Goal: Check status: Check status

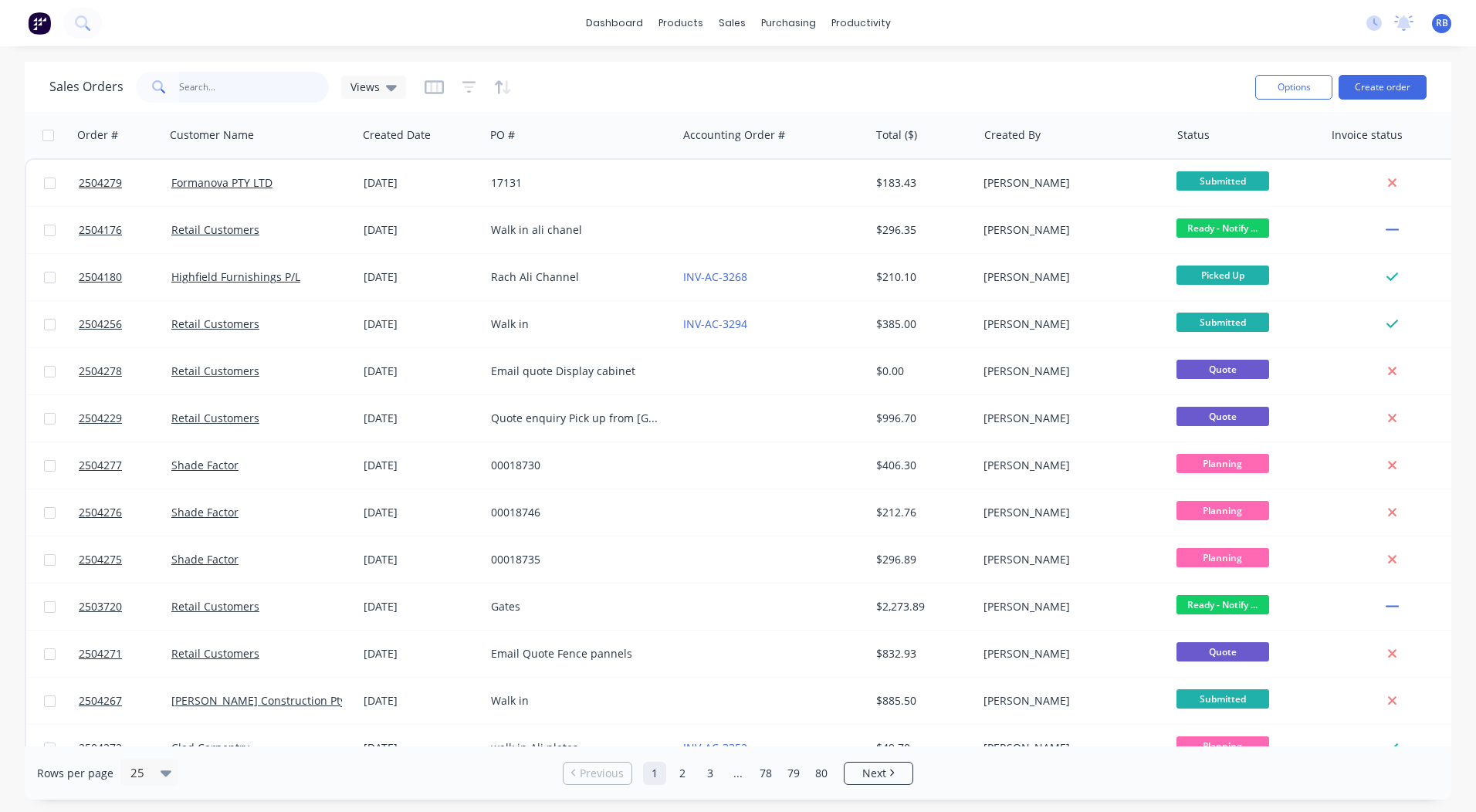
click at [286, 80] on input "text" at bounding box center [254, 87] width 151 height 31
type input "2504162"
click at [243, 78] on input "text" at bounding box center [254, 87] width 151 height 31
type input "4162"
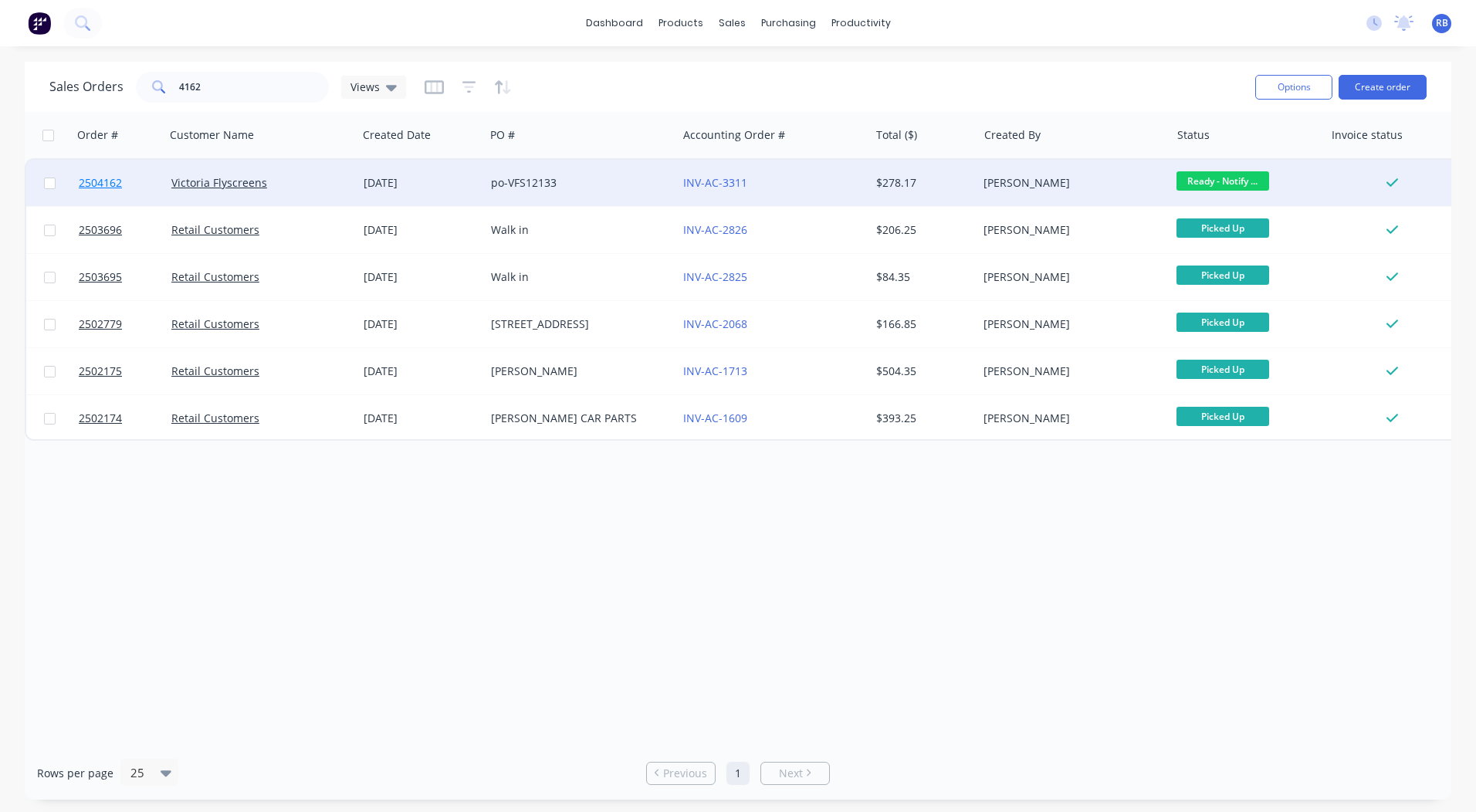
click at [107, 182] on span "2504162" at bounding box center [100, 182] width 43 height 15
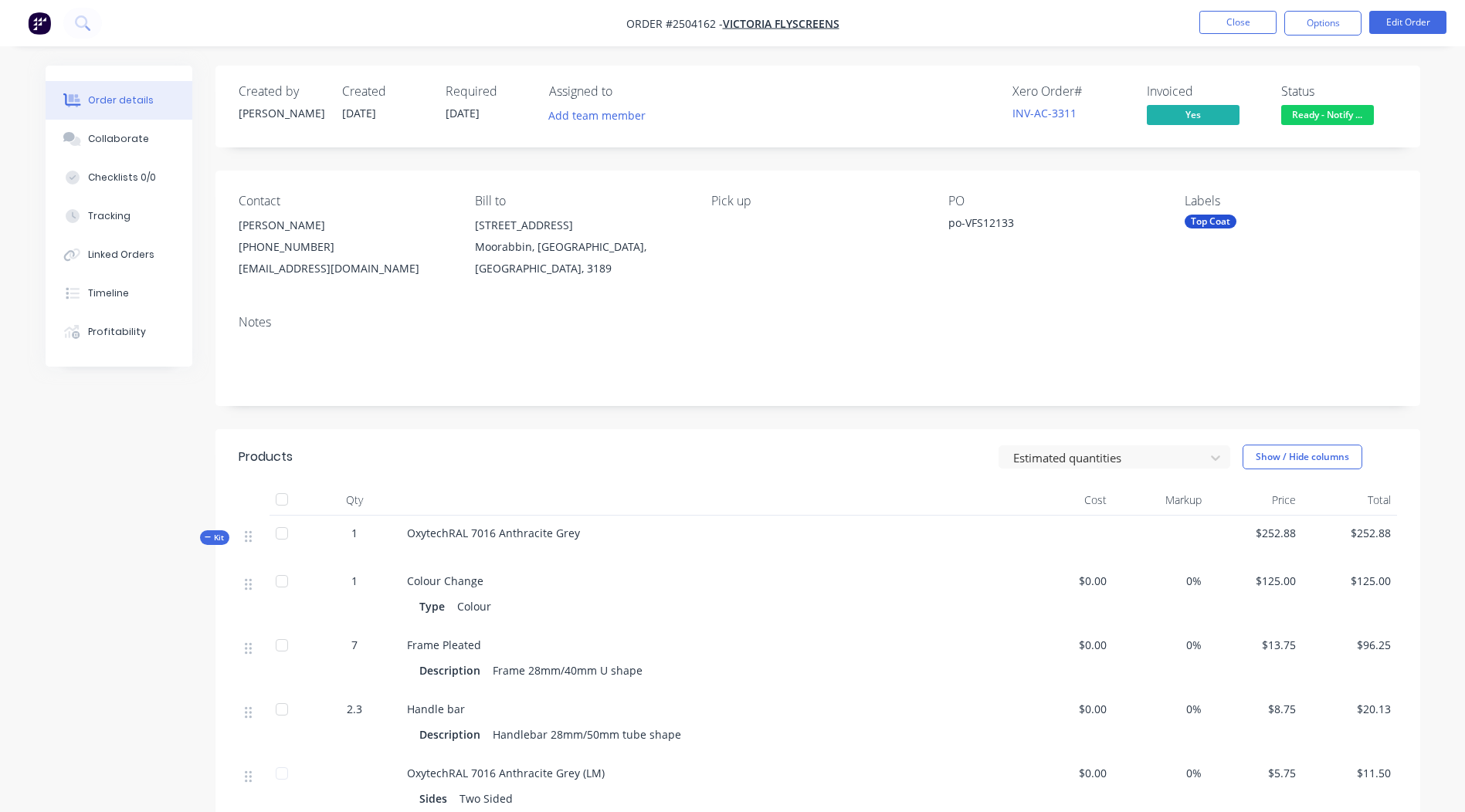
click at [1332, 117] on span "Ready - Notify ..." at bounding box center [1327, 115] width 93 height 20
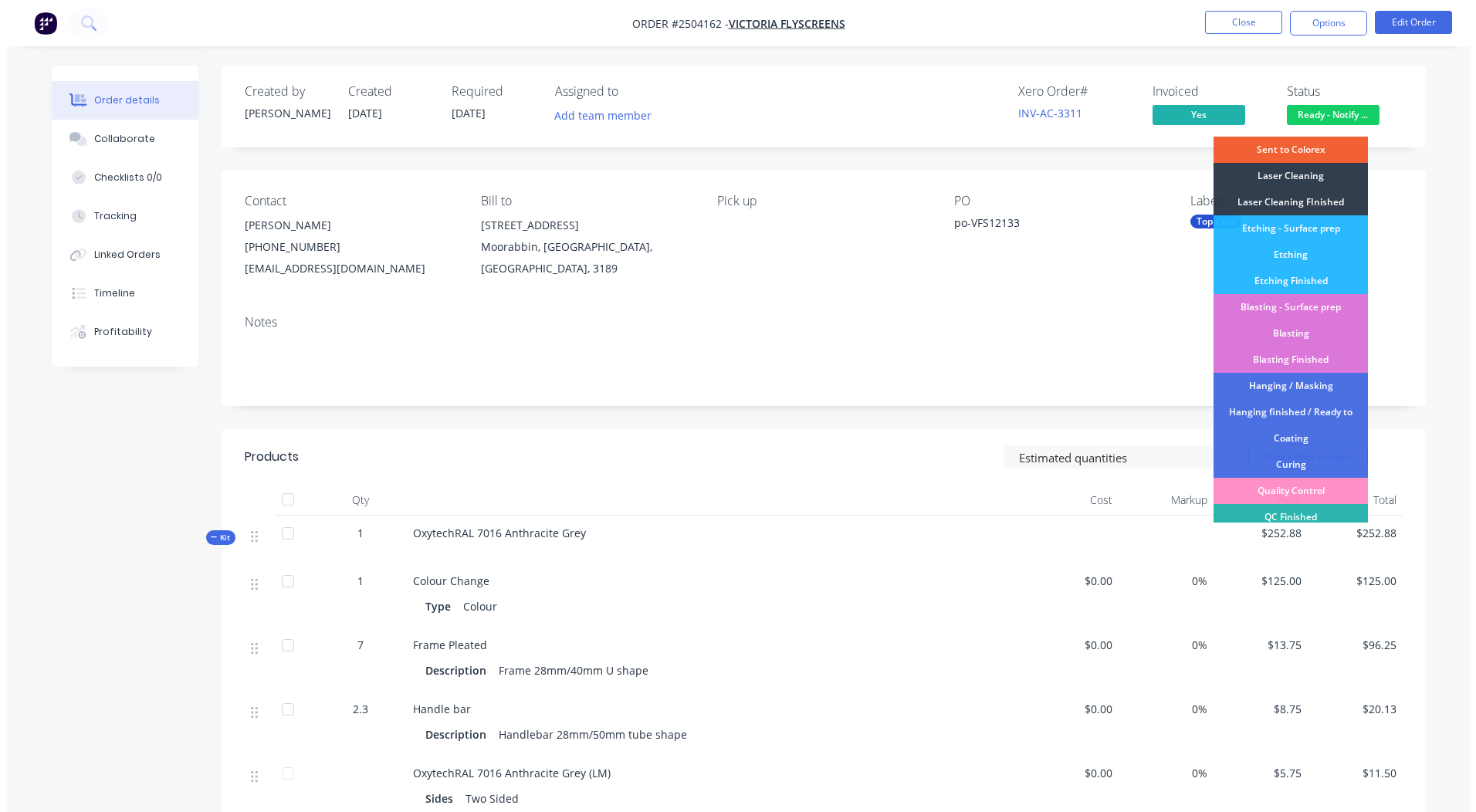
scroll to position [383, 0]
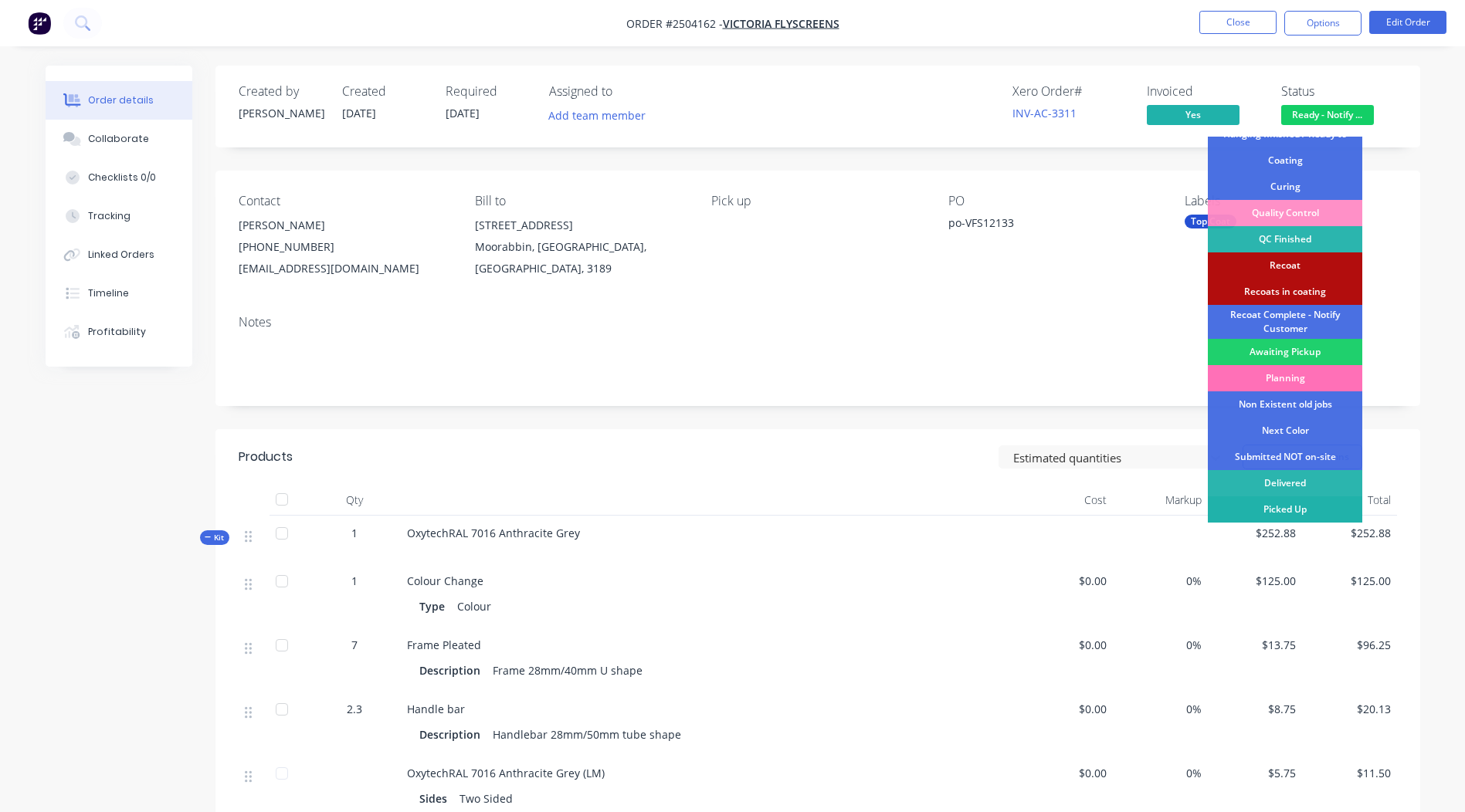
click at [1291, 510] on div "Picked Up" at bounding box center [1285, 509] width 155 height 26
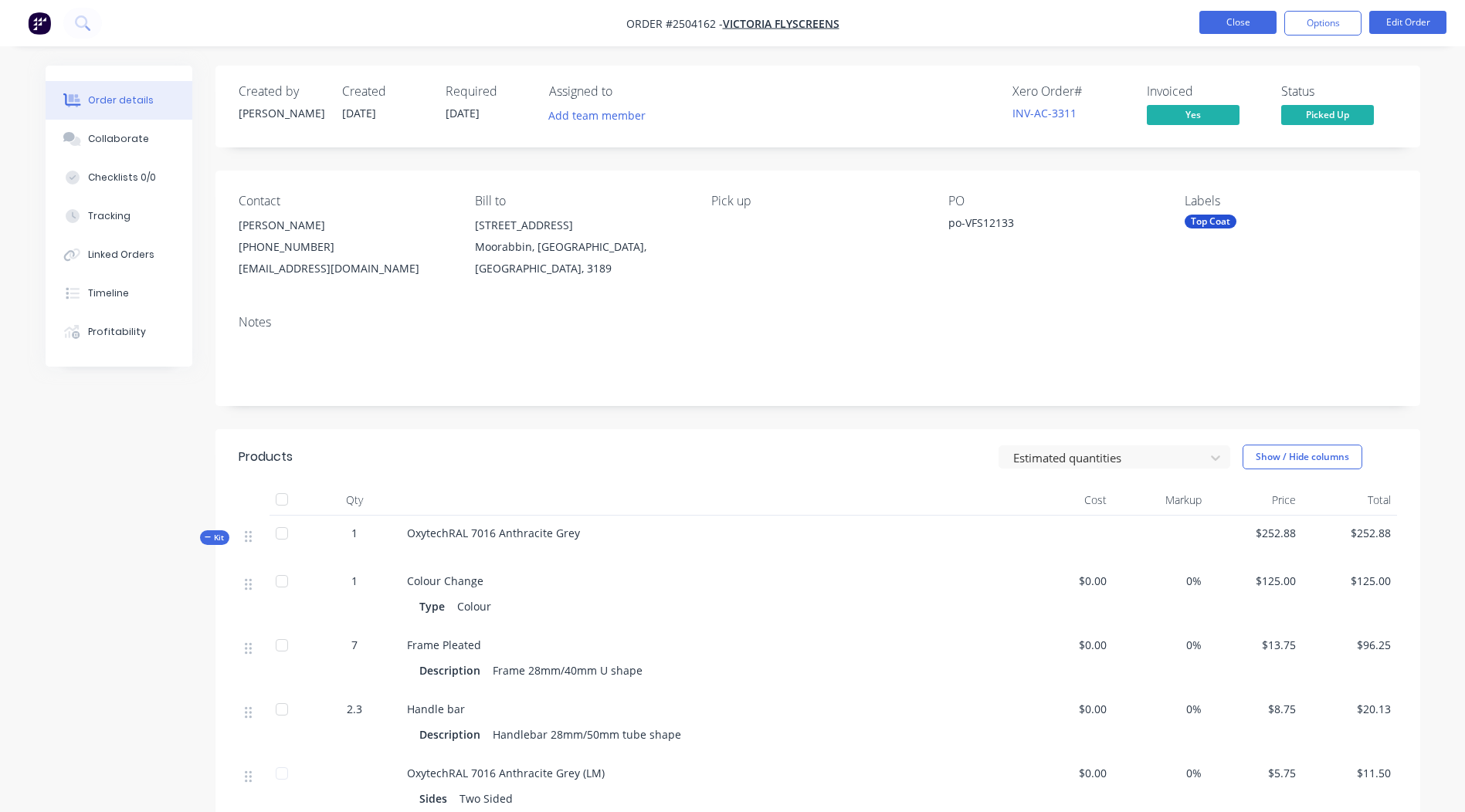
click at [1223, 22] on button "Close" at bounding box center [1238, 22] width 77 height 23
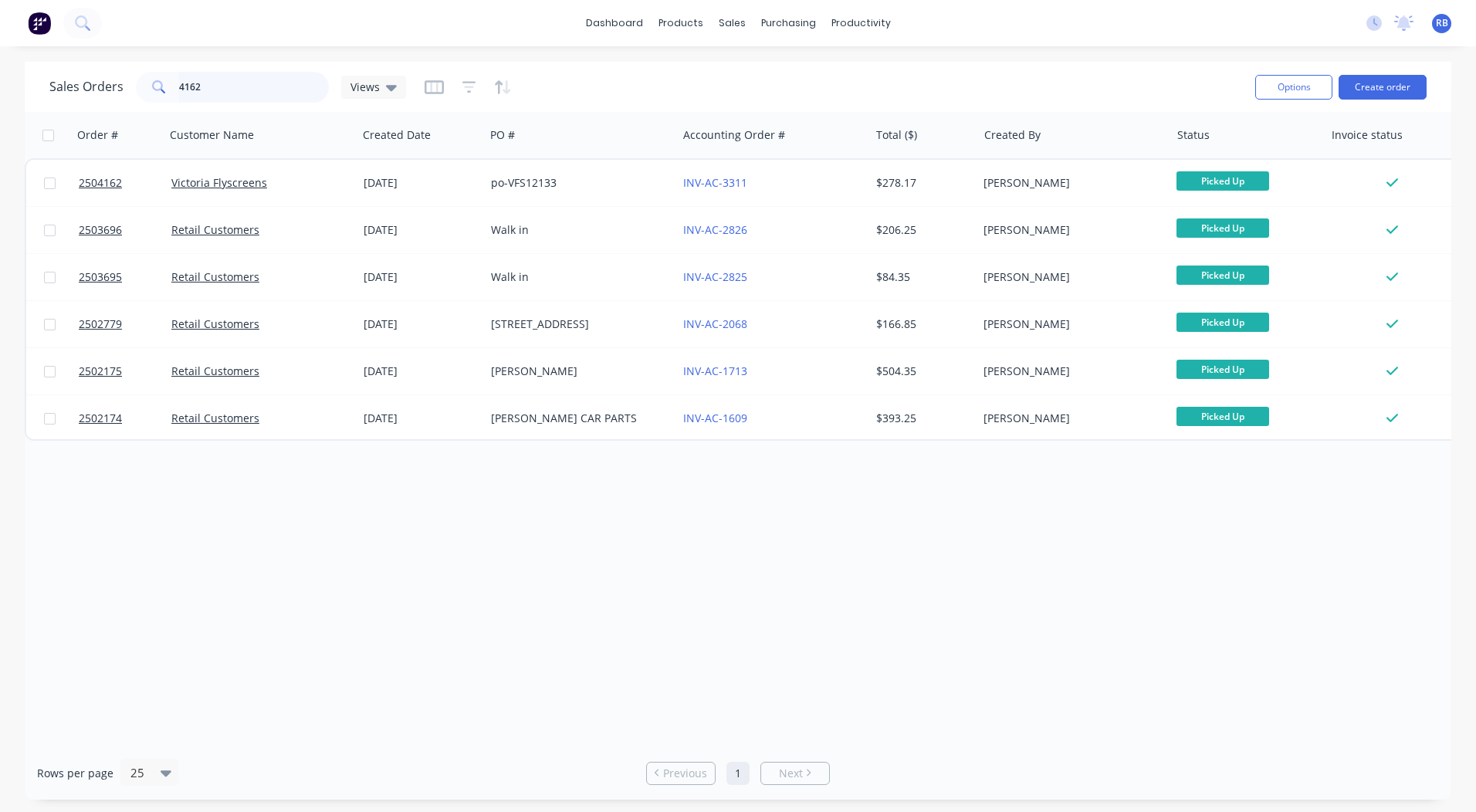
click at [208, 79] on input "4162" at bounding box center [254, 87] width 151 height 31
